Goal: Check status: Check status

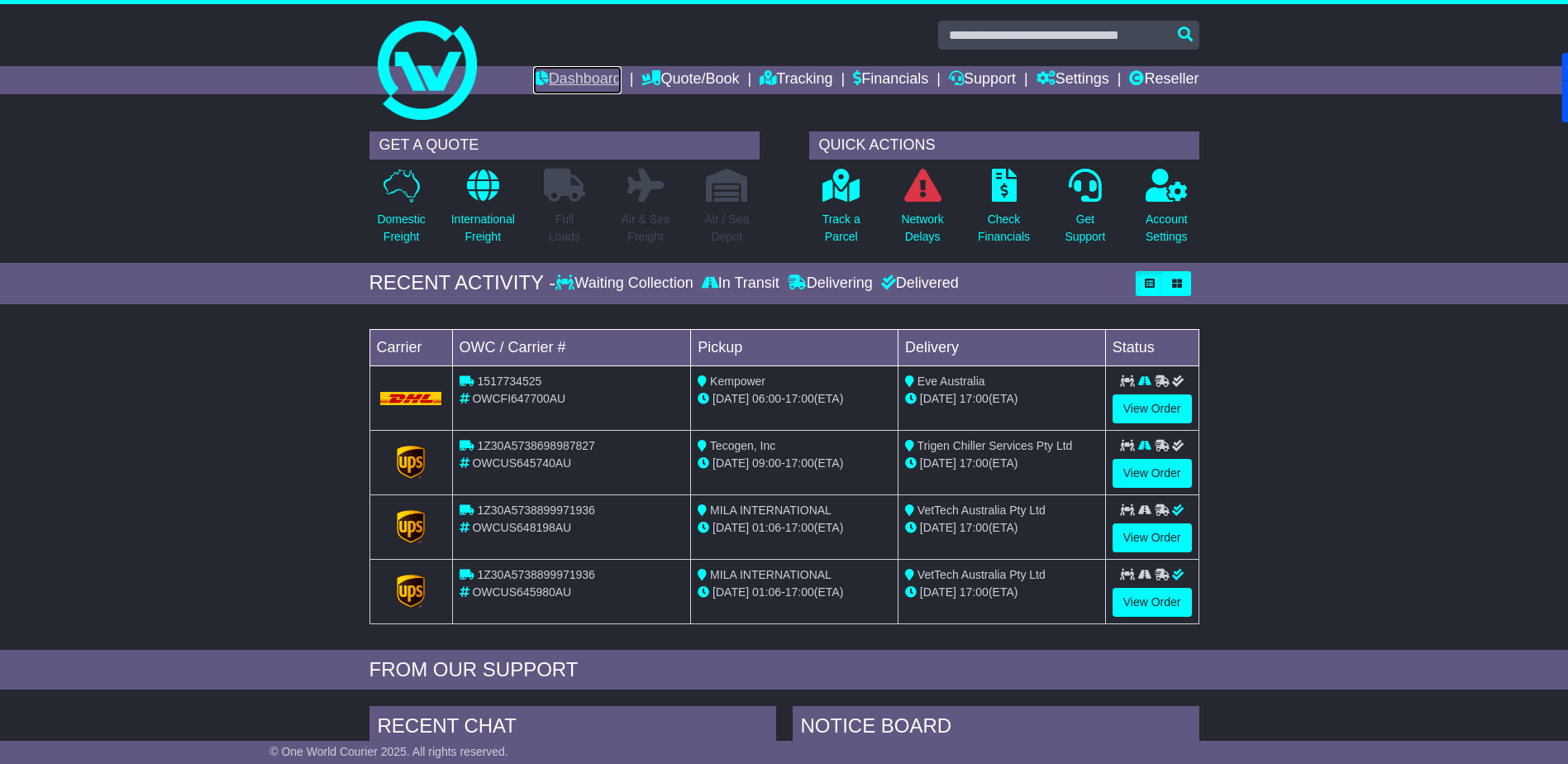
click at [550, 72] on link "Dashboard" at bounding box center [577, 80] width 88 height 28
click at [1171, 83] on link "Reseller" at bounding box center [1163, 80] width 70 height 28
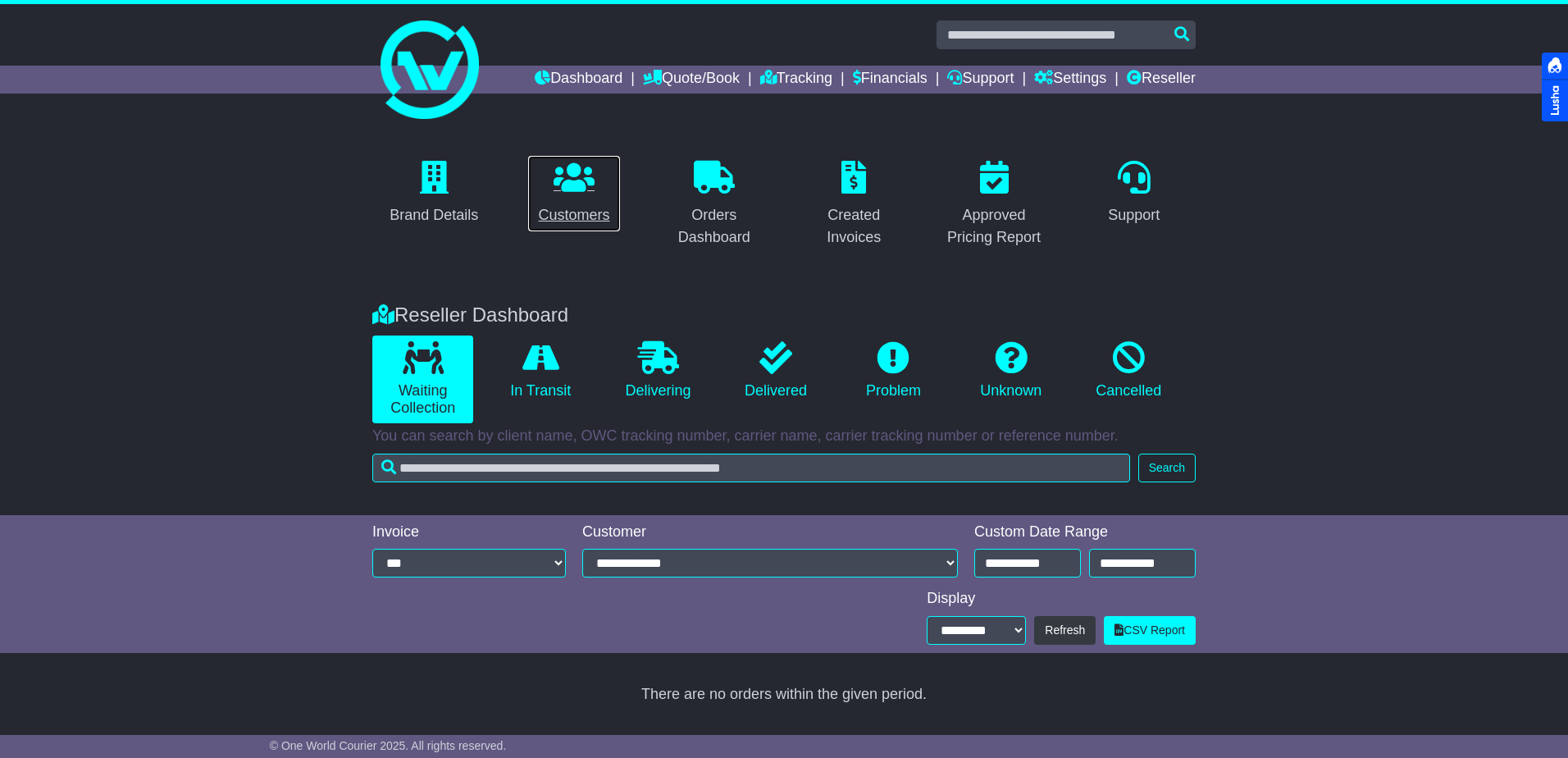
click at [580, 203] on link "Customers" at bounding box center [573, 194] width 93 height 77
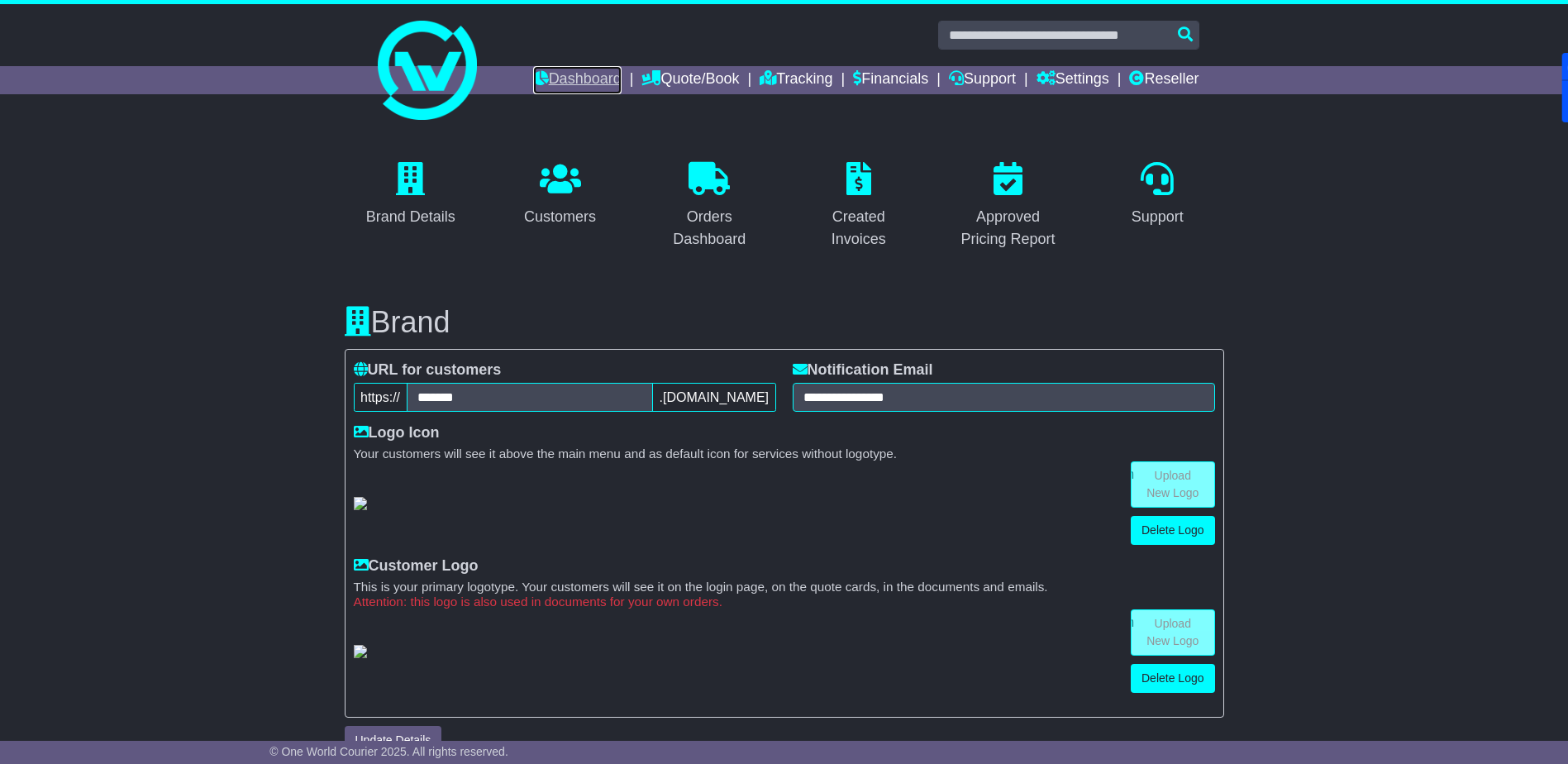
click at [569, 83] on link "Dashboard" at bounding box center [577, 80] width 88 height 28
